Goal: Check status

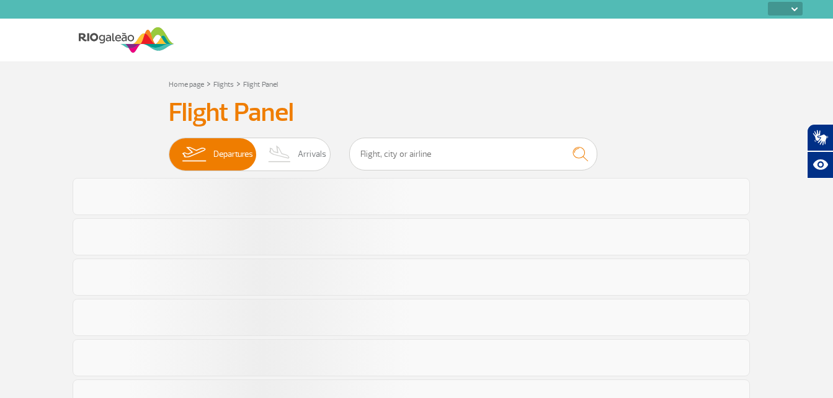
select select
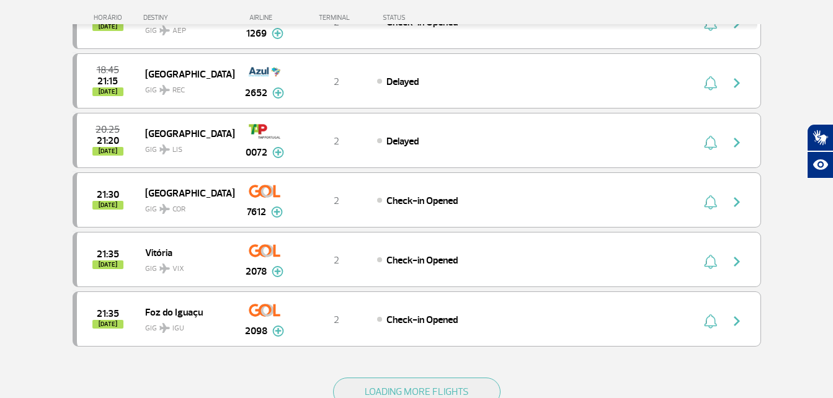
scroll to position [1179, 0]
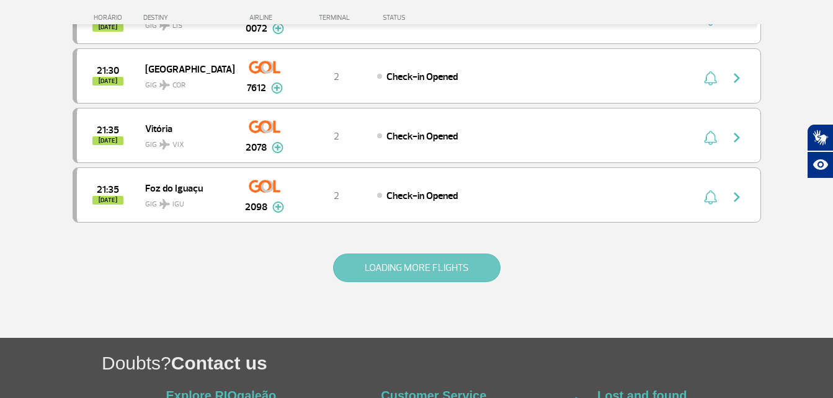
click at [390, 271] on button "LOADING MORE FLIGHTS" at bounding box center [417, 268] width 168 height 29
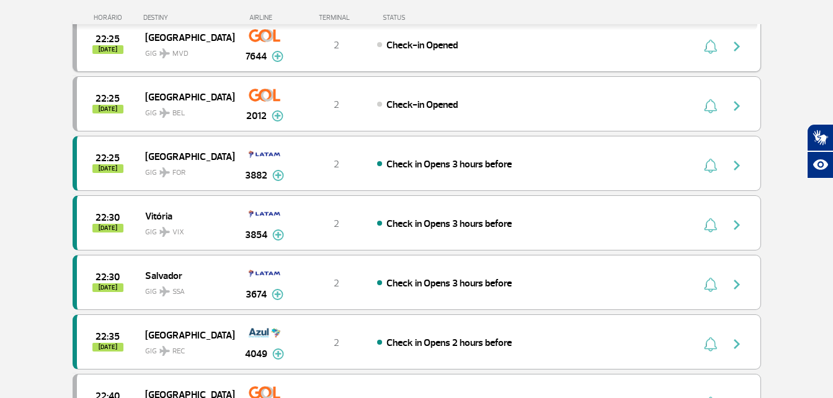
scroll to position [1986, 0]
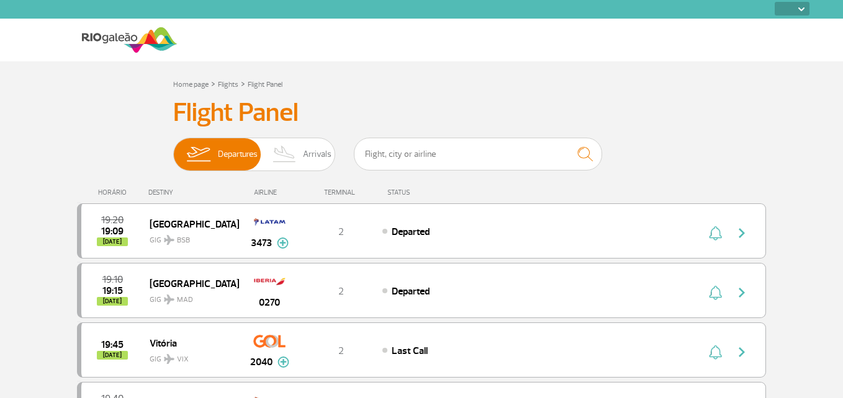
select select
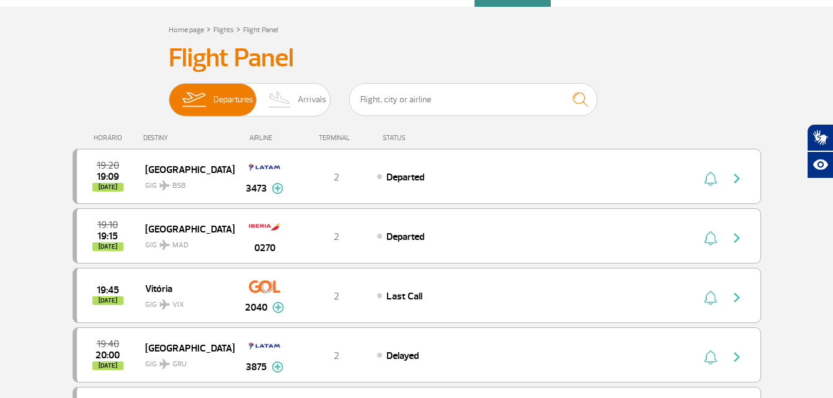
scroll to position [124, 0]
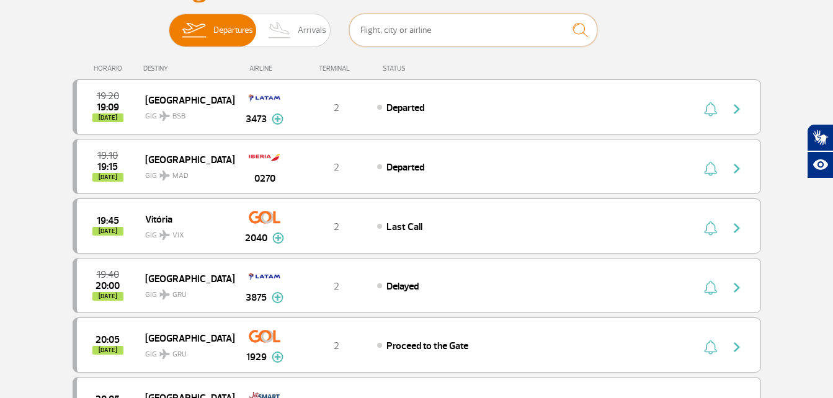
click at [408, 22] on input "text" at bounding box center [473, 30] width 248 height 33
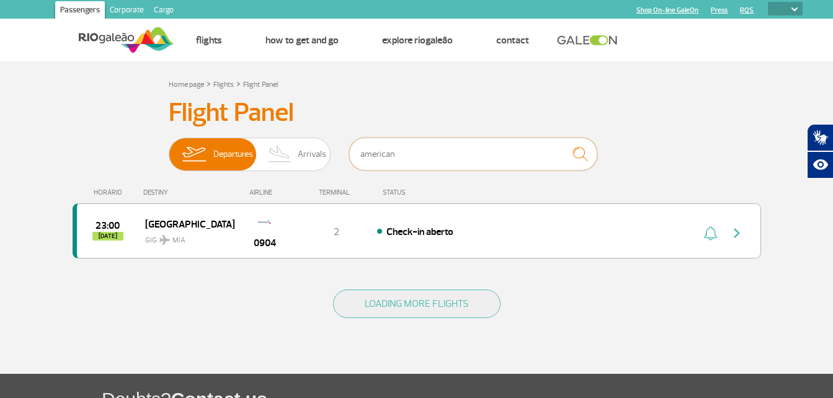
drag, startPoint x: 279, startPoint y: 172, endPoint x: 202, endPoint y: 179, distance: 77.3
click at [232, 176] on div "Flight Panel Departures Arrivals american 23:00 [DATE] Miami GIG MIA 0904 T2 Ch…" at bounding box center [417, 185] width 689 height 177
type input "delta"
